Goal: Find specific page/section: Find specific page/section

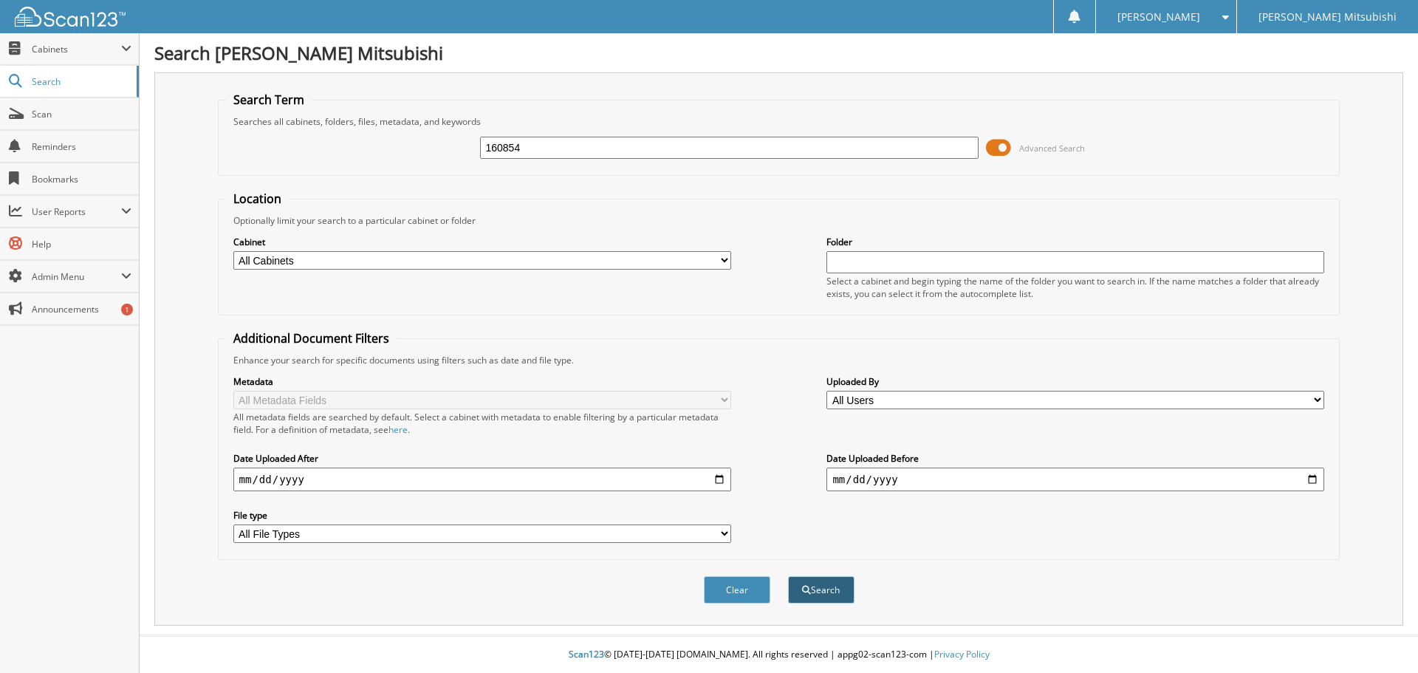
type input "160854"
click at [825, 592] on button "Search" at bounding box center [821, 589] width 66 height 27
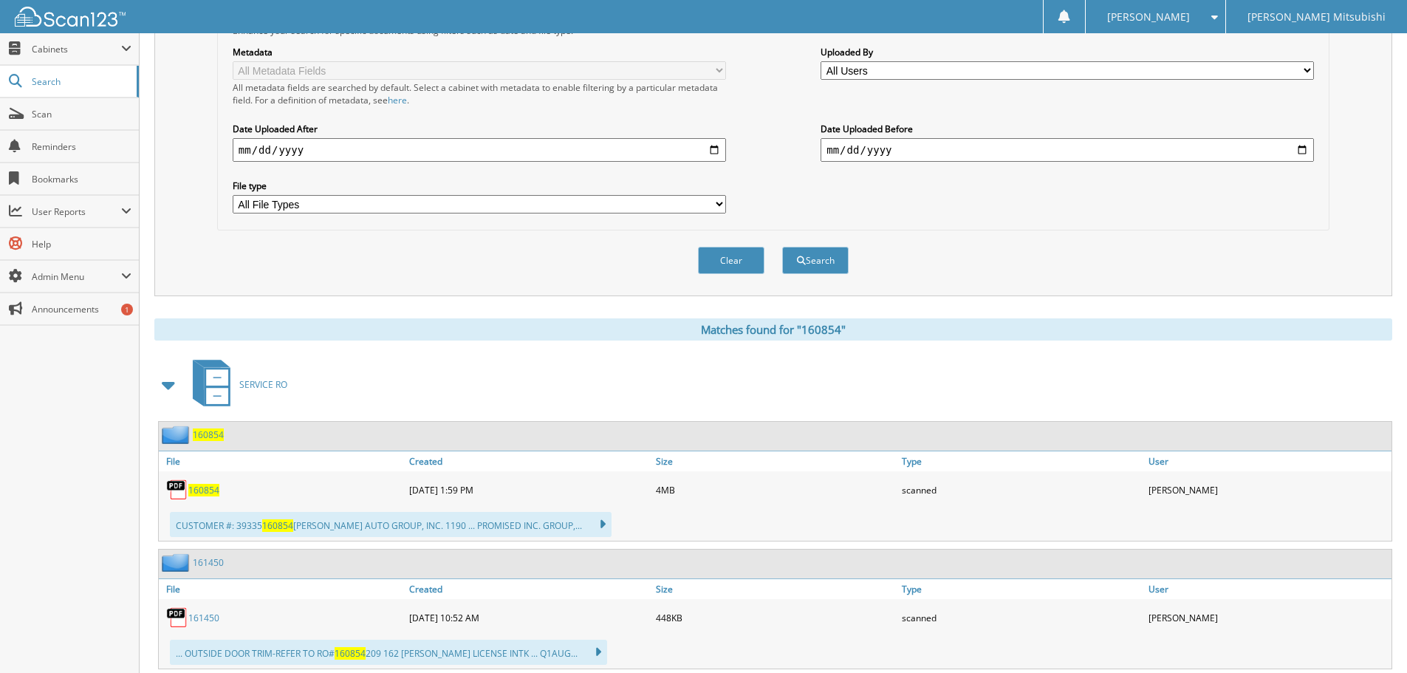
scroll to position [443, 0]
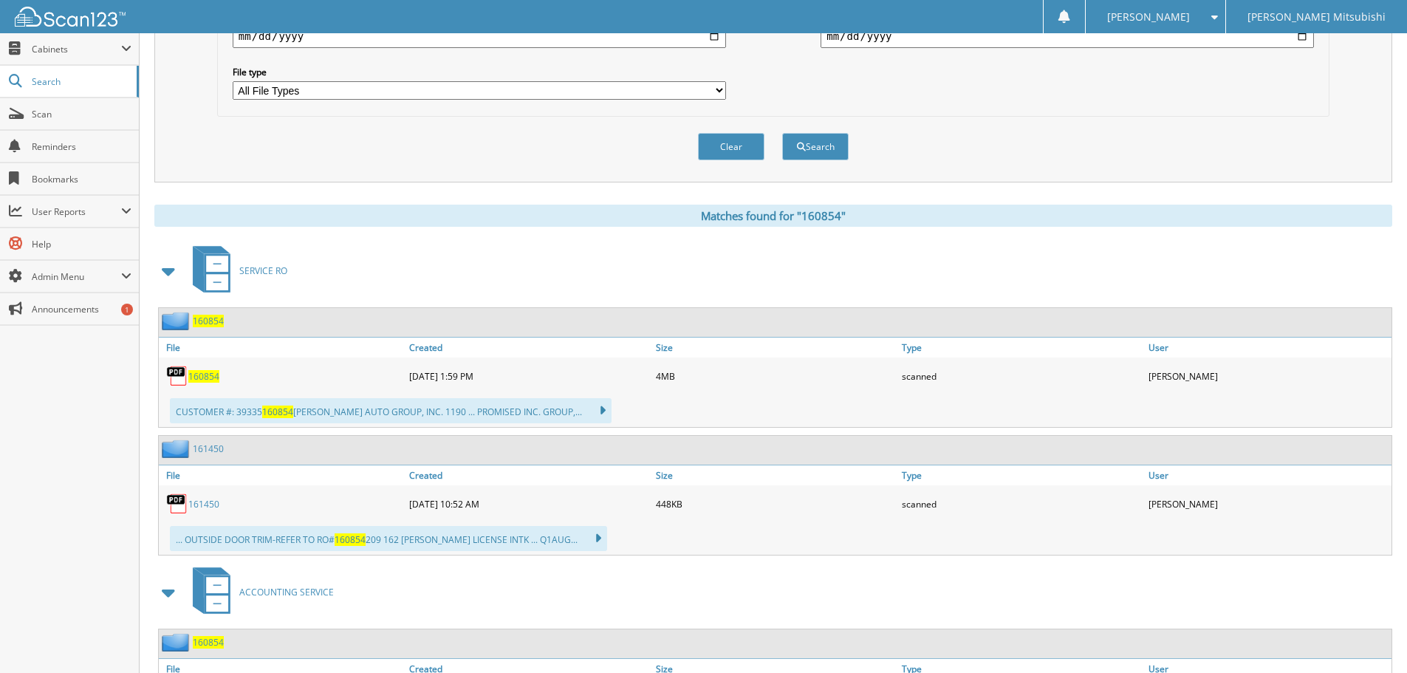
click at [194, 377] on span "160854" at bounding box center [203, 376] width 31 height 13
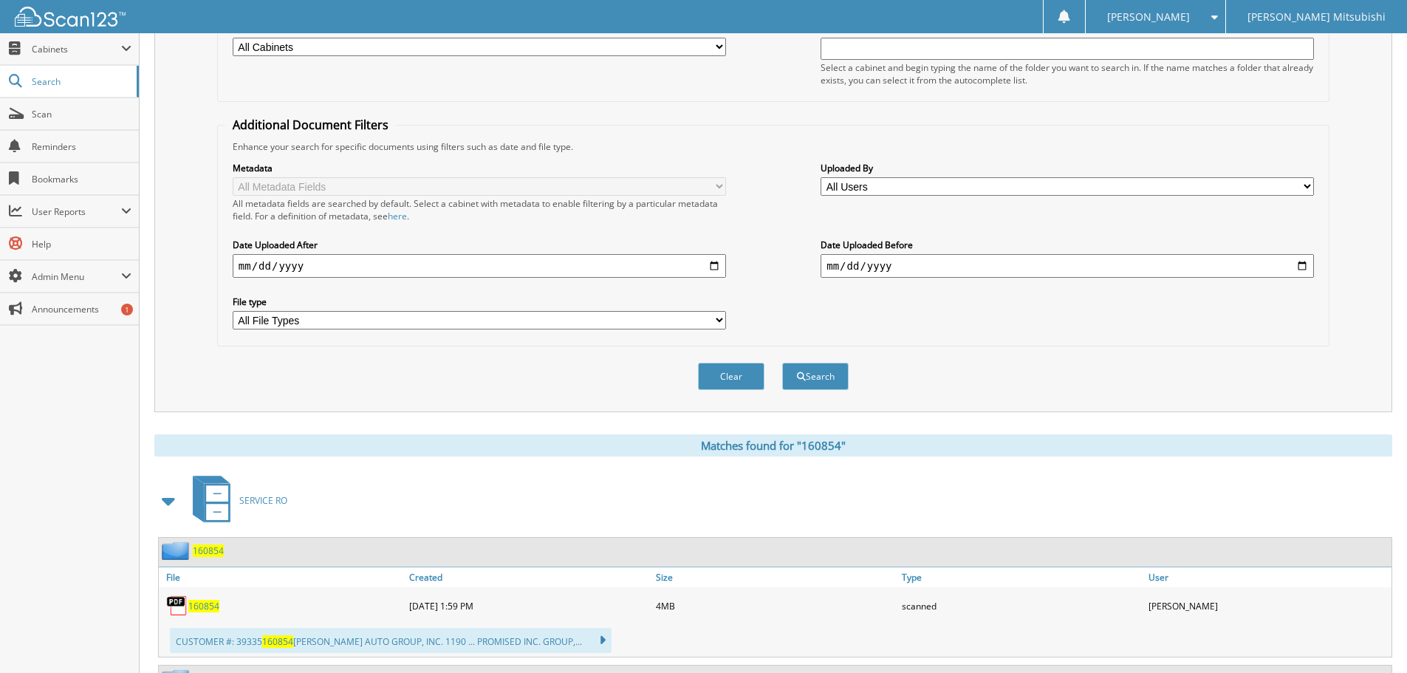
scroll to position [74, 0]
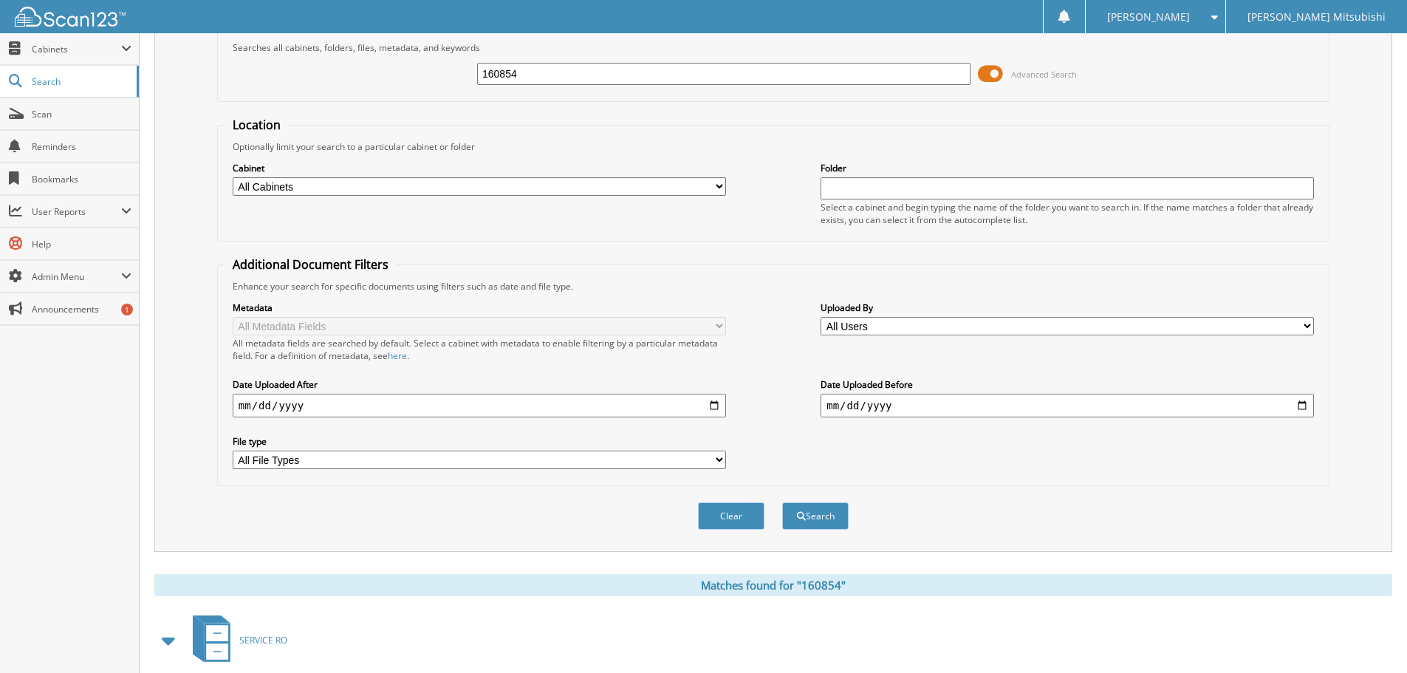
drag, startPoint x: 546, startPoint y: 74, endPoint x: 325, endPoint y: 60, distance: 221.3
click at [341, 60] on div "160854 Advanced Search" at bounding box center [773, 74] width 1096 height 40
paste input "162132"
type input "162132"
click at [815, 518] on button "Search" at bounding box center [815, 515] width 66 height 27
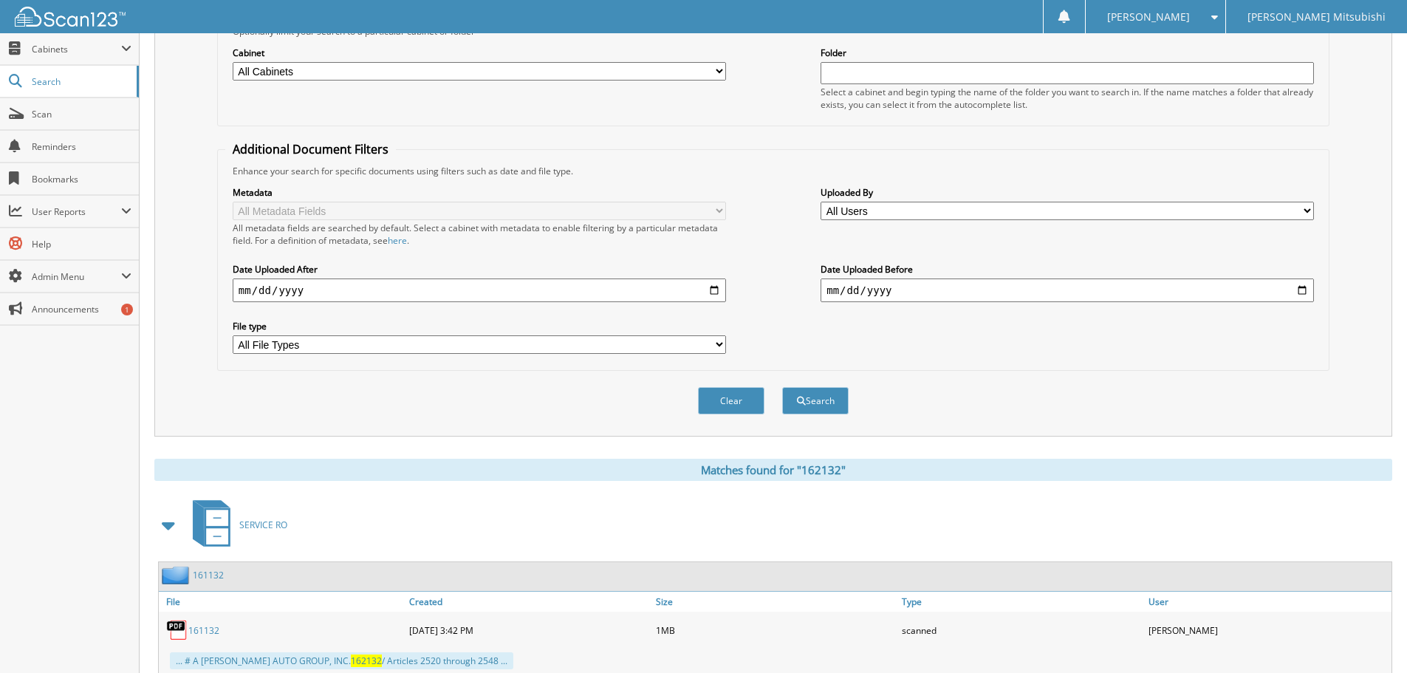
scroll to position [235, 0]
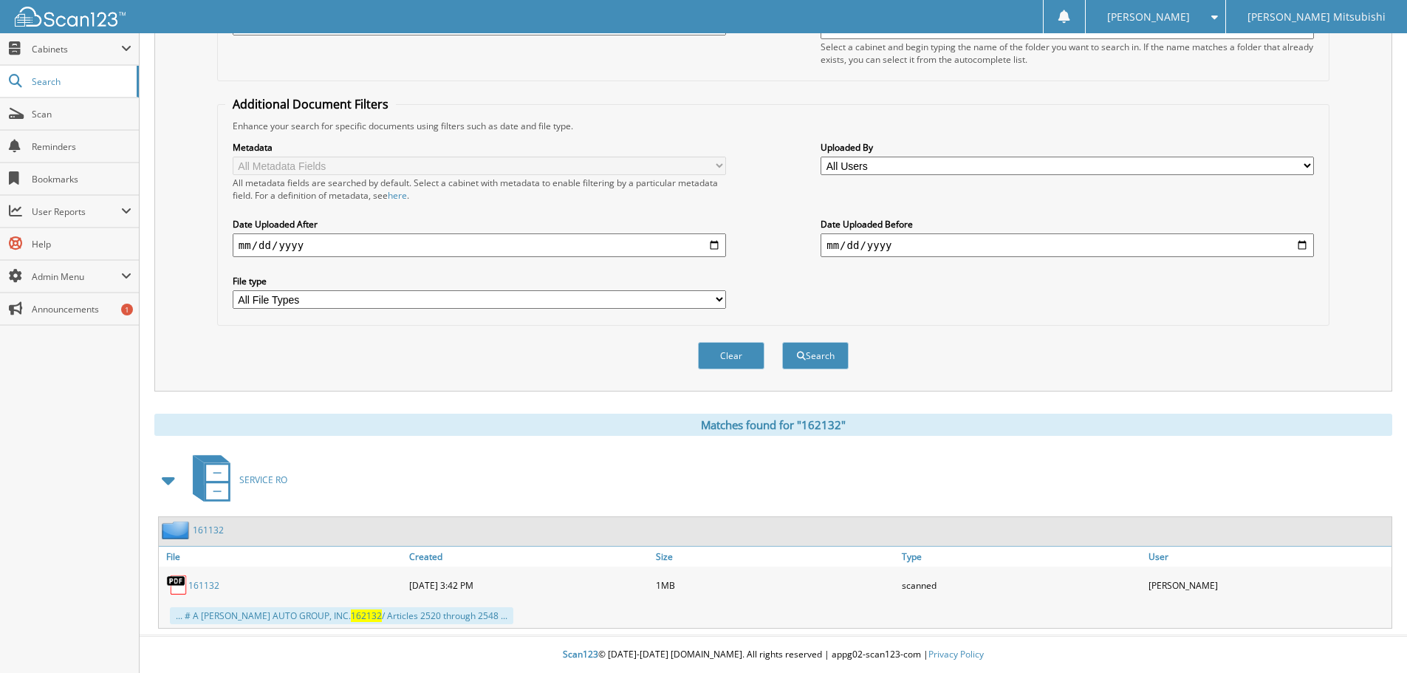
click at [211, 583] on link "161132" at bounding box center [203, 585] width 31 height 13
click at [196, 586] on link "161132" at bounding box center [203, 585] width 31 height 13
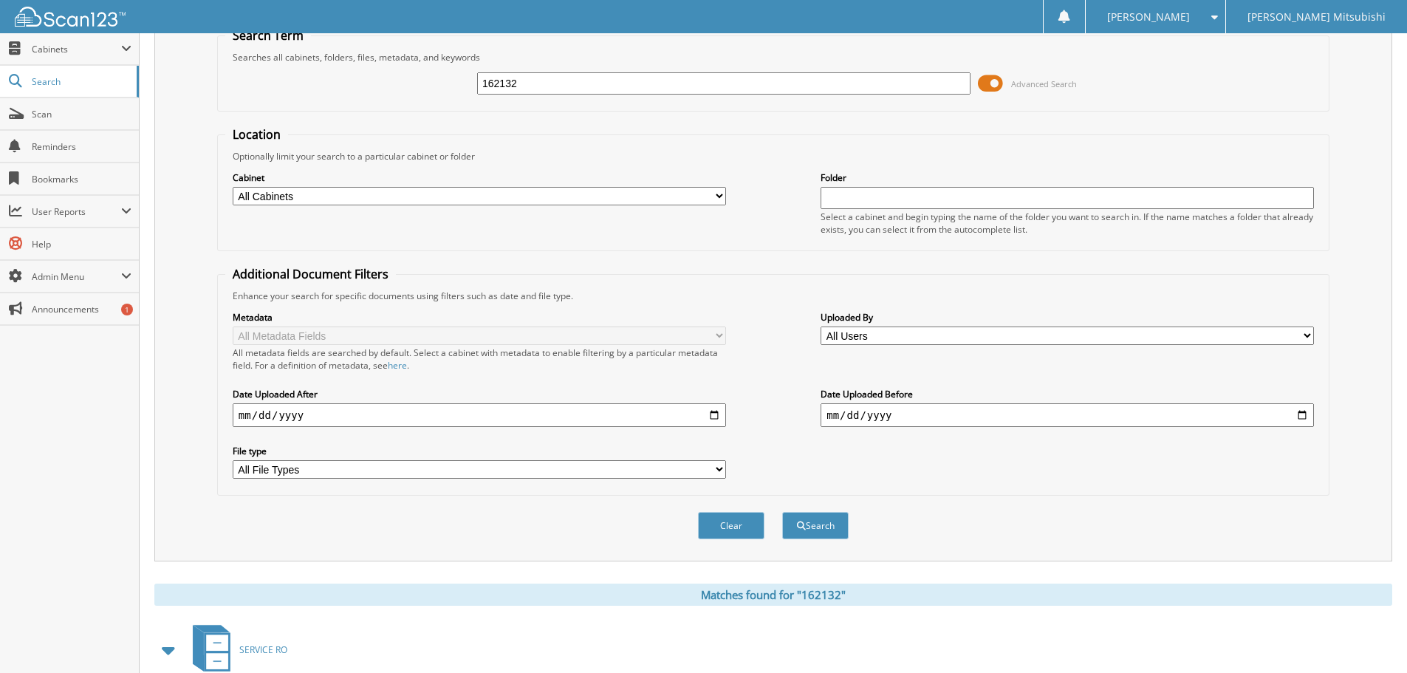
scroll to position [222, 0]
